Goal: Task Accomplishment & Management: Complete application form

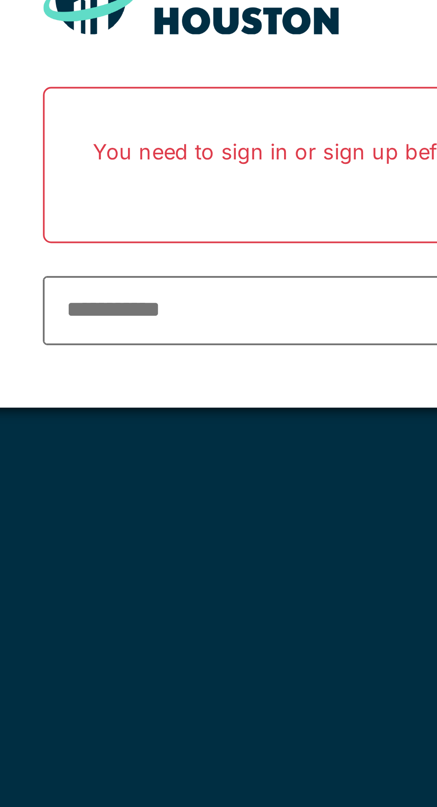
click at [152, 183] on input "email" at bounding box center [205, 180] width 143 height 19
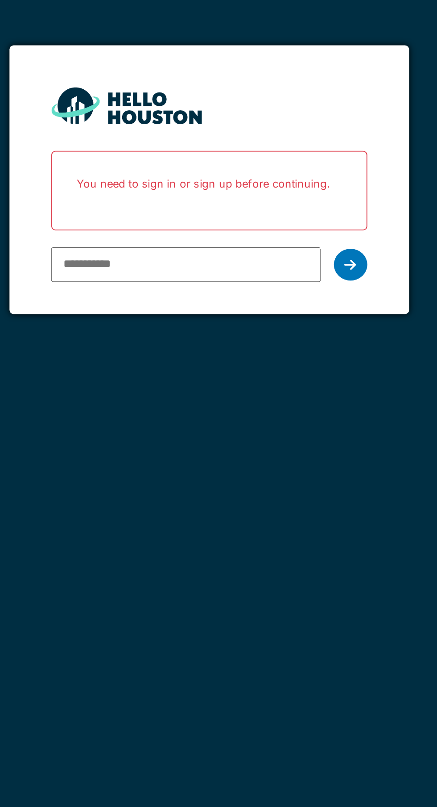
click at [152, 181] on input "email" at bounding box center [205, 180] width 143 height 19
type input "**********"
click at [295, 187] on div at bounding box center [294, 180] width 18 height 17
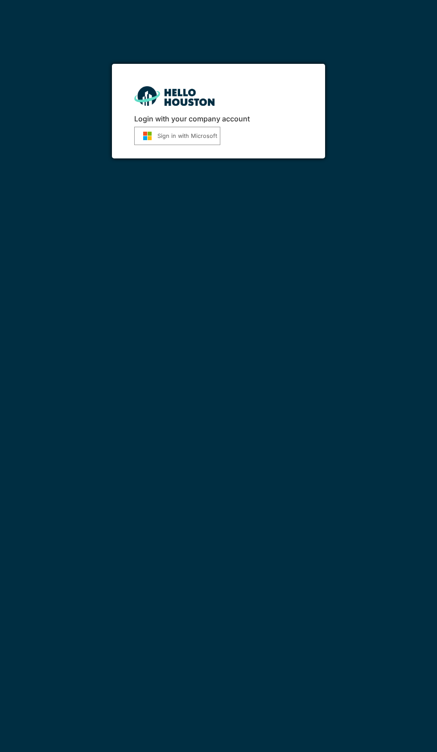
click at [184, 136] on button "Sign in with Microsoft" at bounding box center [177, 136] width 86 height 18
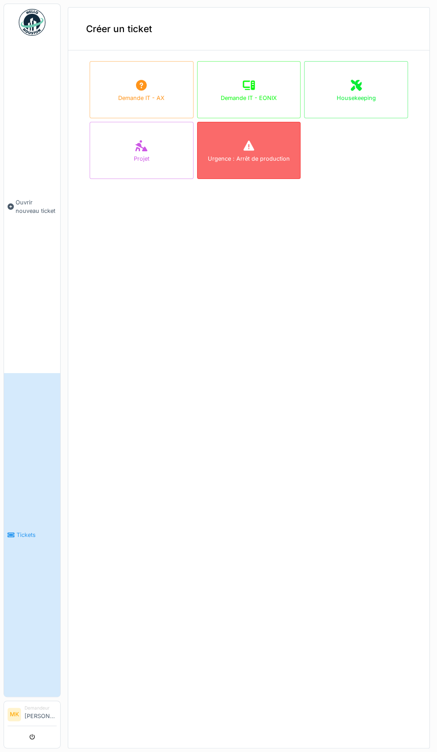
click at [255, 161] on div "Urgence : Arrêt de production" at bounding box center [249, 158] width 82 height 8
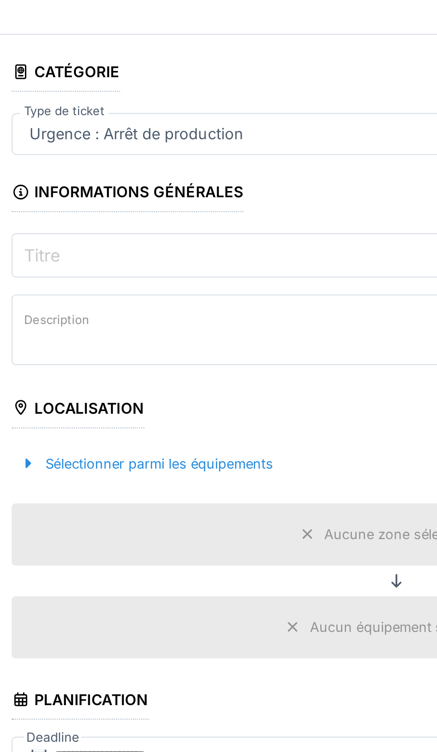
click at [116, 143] on input "Titre" at bounding box center [249, 143] width 326 height 19
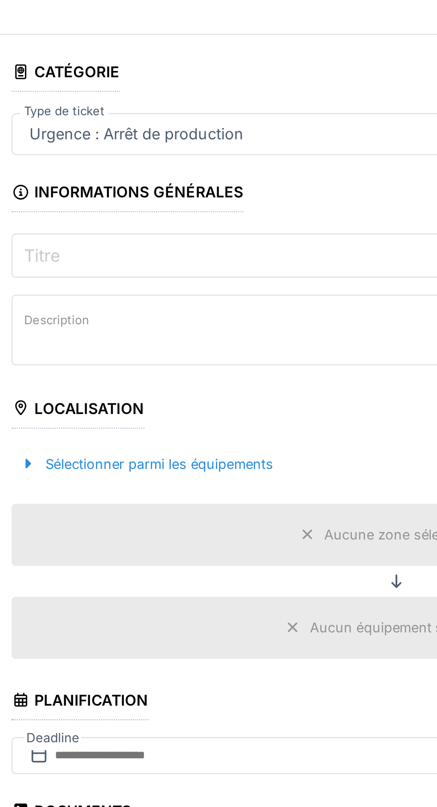
type input "*"
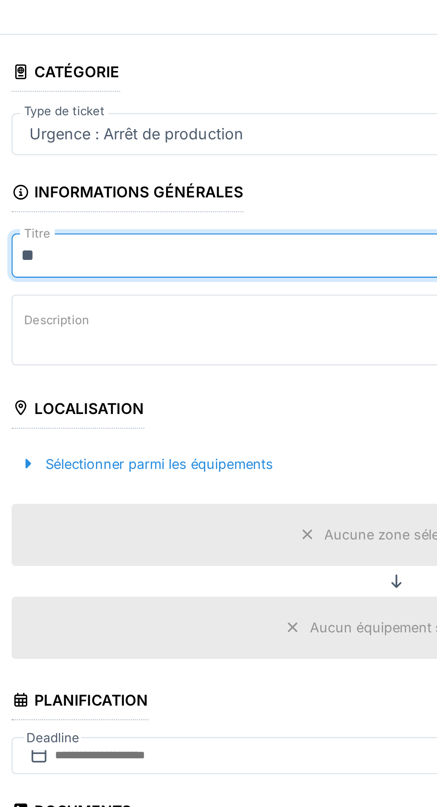
type input "*"
type input "**********"
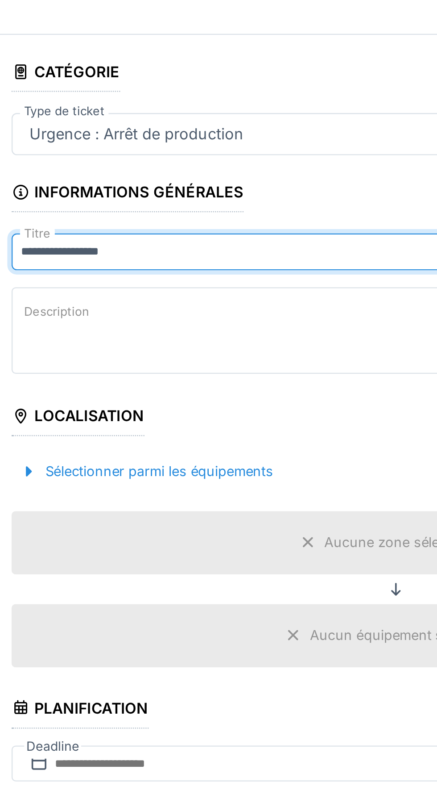
click at [118, 175] on textarea "Description" at bounding box center [249, 175] width 326 height 37
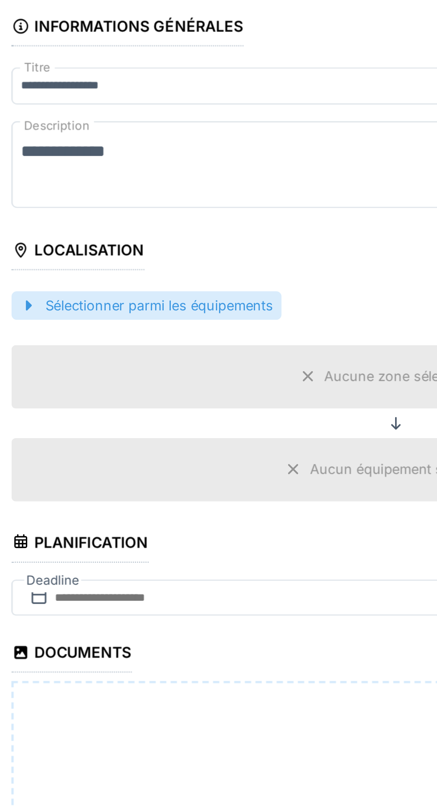
type textarea "**********"
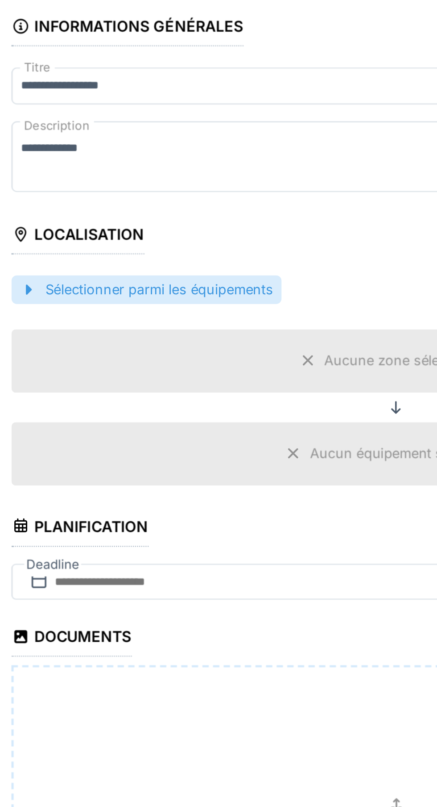
click at [176, 234] on div "Sélectionner parmi les équipements" at bounding box center [143, 228] width 114 height 12
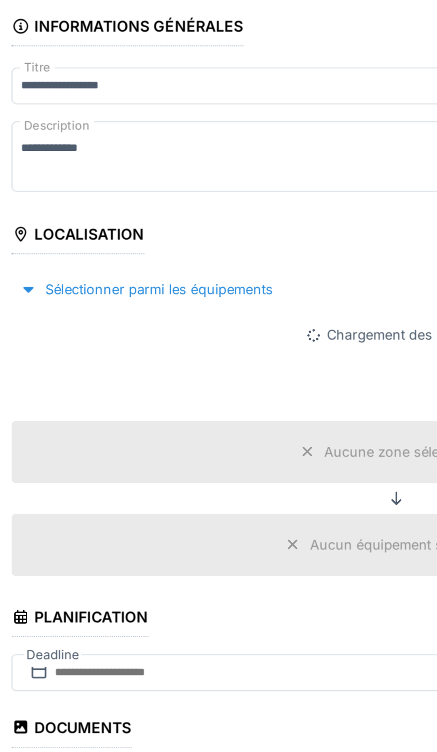
click at [133, 213] on div "Localisation" at bounding box center [114, 205] width 56 height 15
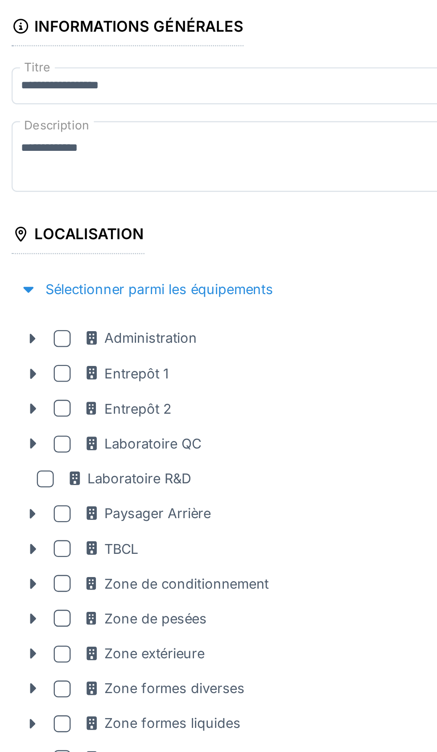
scroll to position [5, 0]
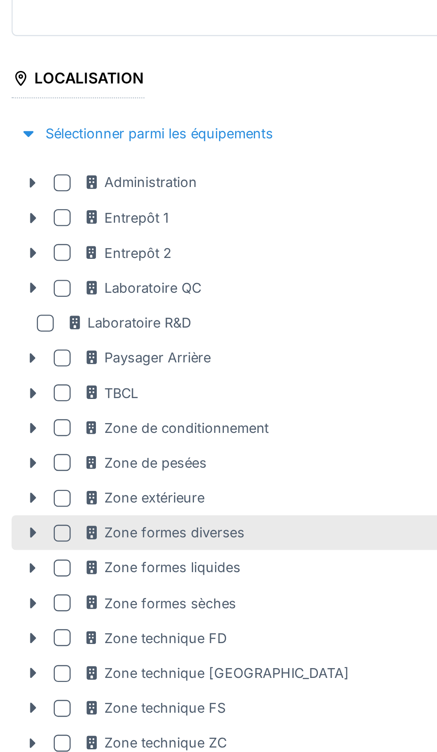
click at [108, 395] on div at bounding box center [107, 391] width 7 height 7
click at [95, 394] on icon at bounding box center [95, 392] width 3 height 4
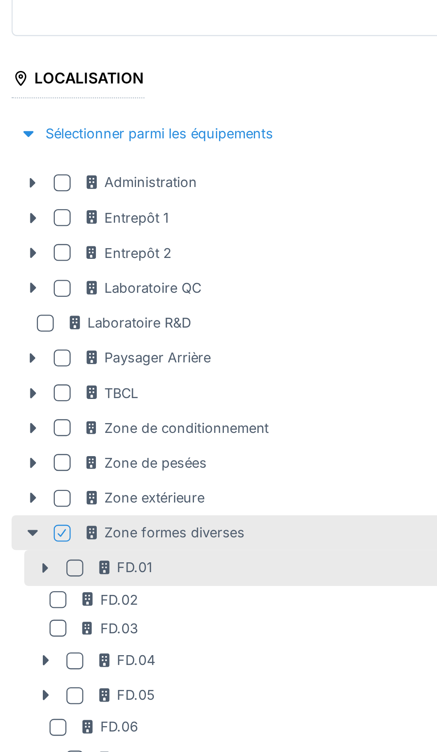
click at [123, 409] on icon at bounding box center [125, 407] width 4 height 6
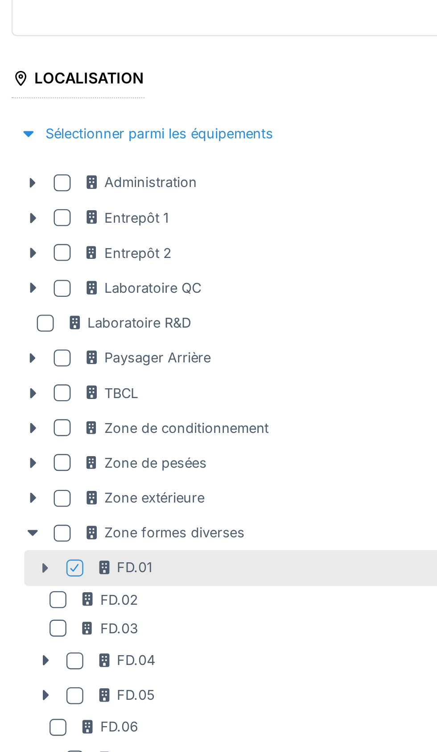
click at [100, 409] on icon at bounding box center [101, 406] width 3 height 4
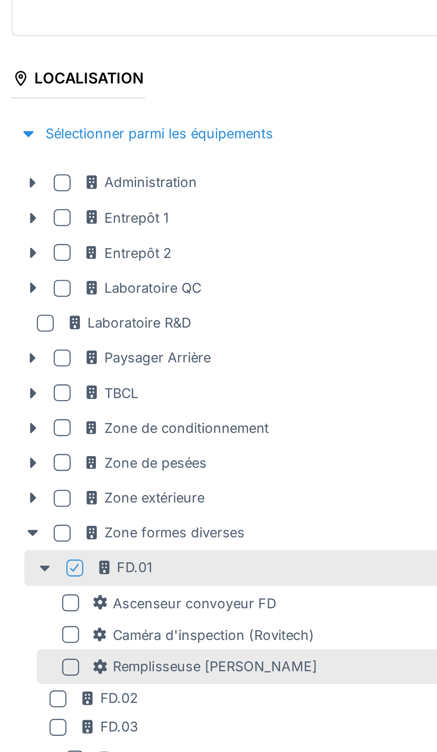
click at [180, 453] on div "Remplisseuse [PERSON_NAME]" at bounding box center [168, 448] width 96 height 8
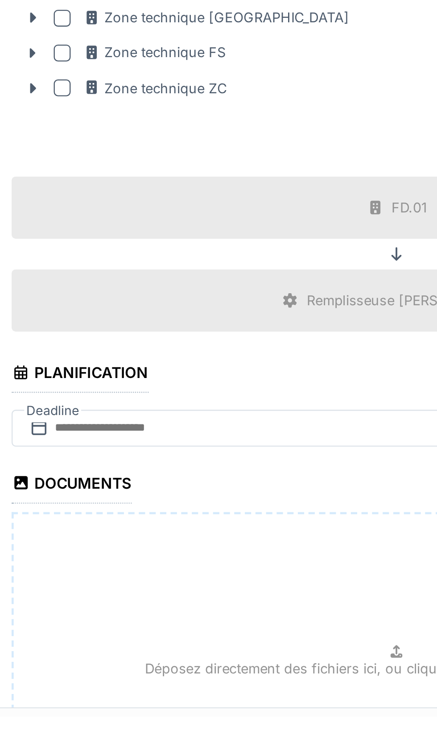
scroll to position [399, 0]
click at [221, 733] on p "Déposez directement des fichiers ici, ou cliquez pour sélectionner des fichiers" at bounding box center [249, 732] width 213 height 8
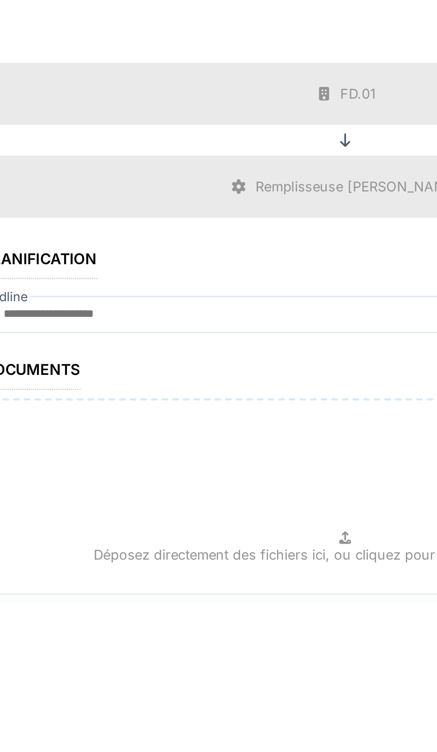
type input "**********"
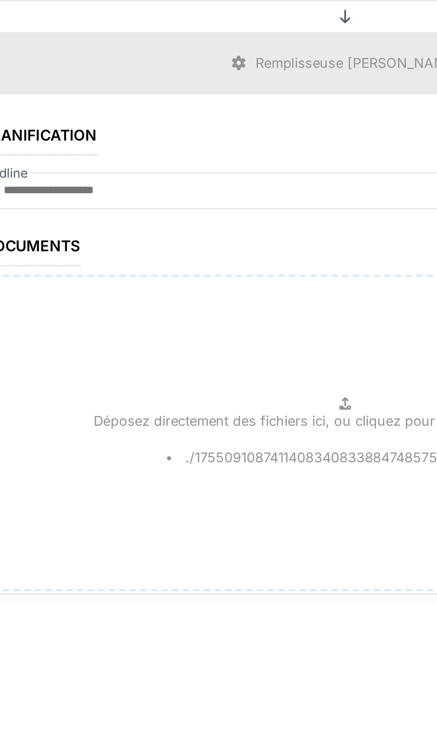
scroll to position [463, 0]
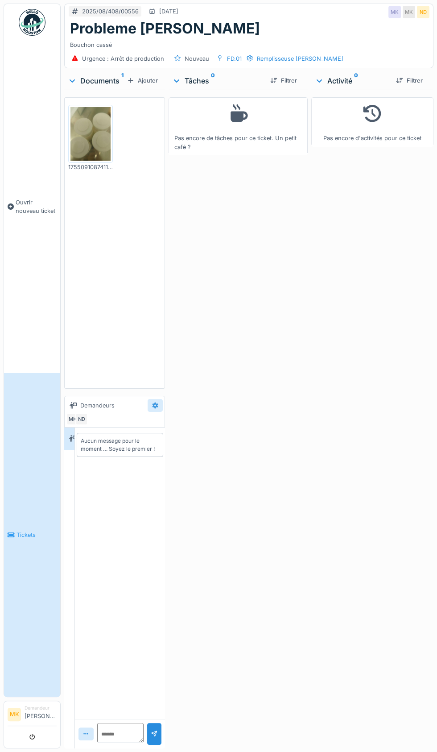
click at [159, 412] on div at bounding box center [155, 405] width 15 height 13
click at [183, 486] on div "Modifier" at bounding box center [168, 479] width 37 height 13
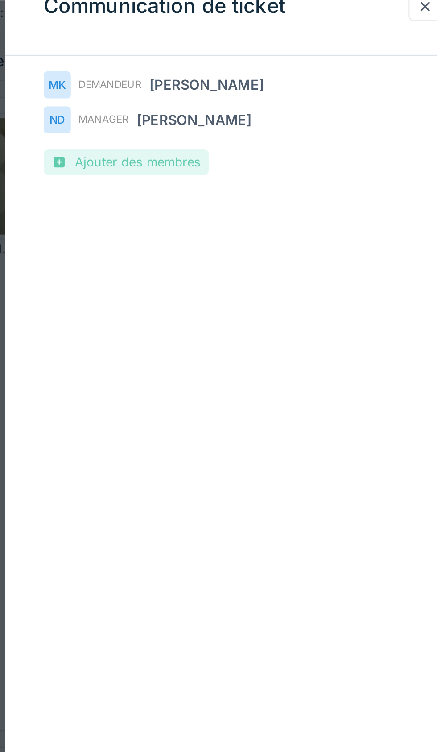
click at [184, 129] on div "Ajouter des membres" at bounding box center [165, 127] width 76 height 12
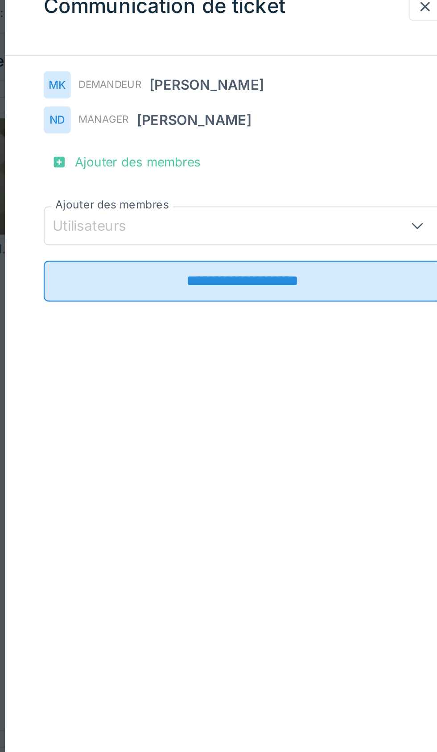
click at [158, 158] on div "Utilisateurs" at bounding box center [154, 157] width 46 height 10
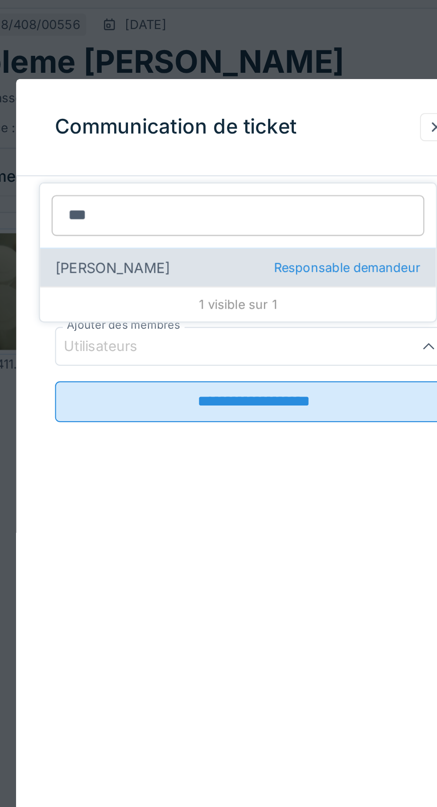
type input "***"
click at [260, 125] on span "Responsable demandeur" at bounding box center [261, 123] width 67 height 8
type input "****"
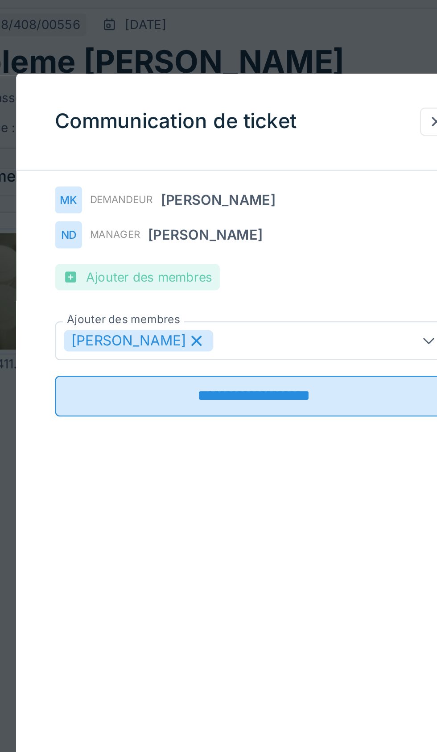
click at [178, 130] on div "Ajouter des membres" at bounding box center [165, 127] width 76 height 12
